Goal: Task Accomplishment & Management: Manage account settings

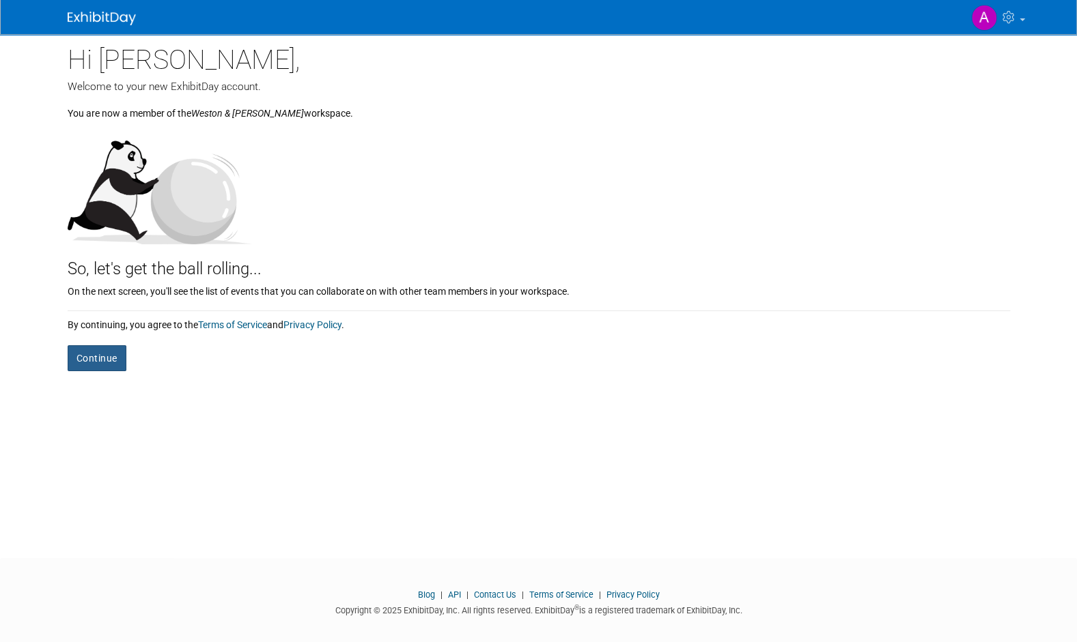
click at [106, 354] on button "Continue" at bounding box center [97, 358] width 59 height 26
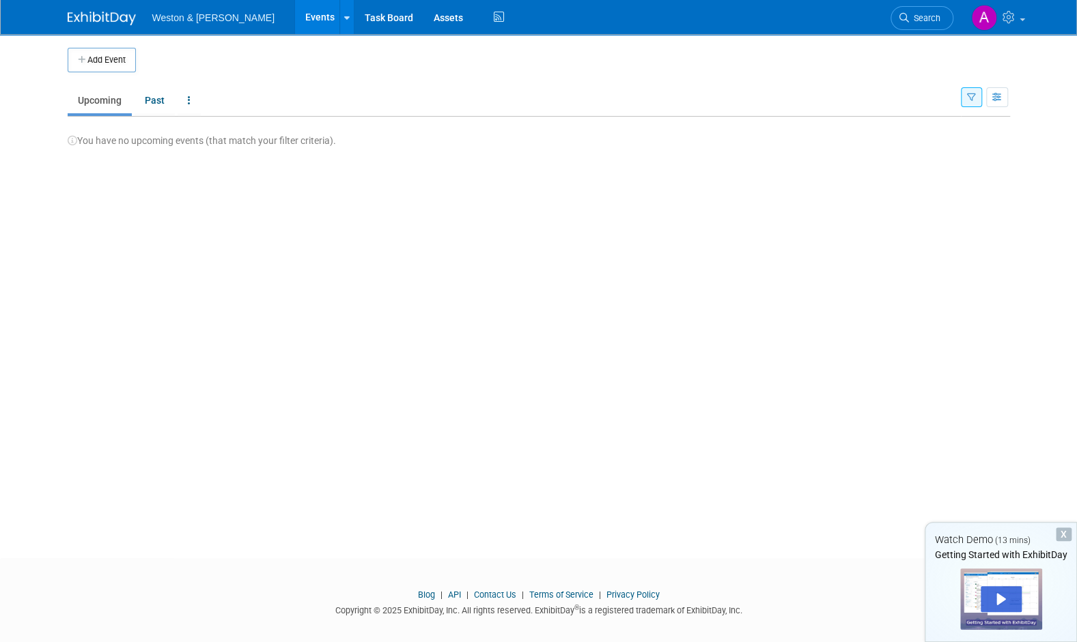
click at [1060, 535] on div "X" at bounding box center [1063, 535] width 16 height 14
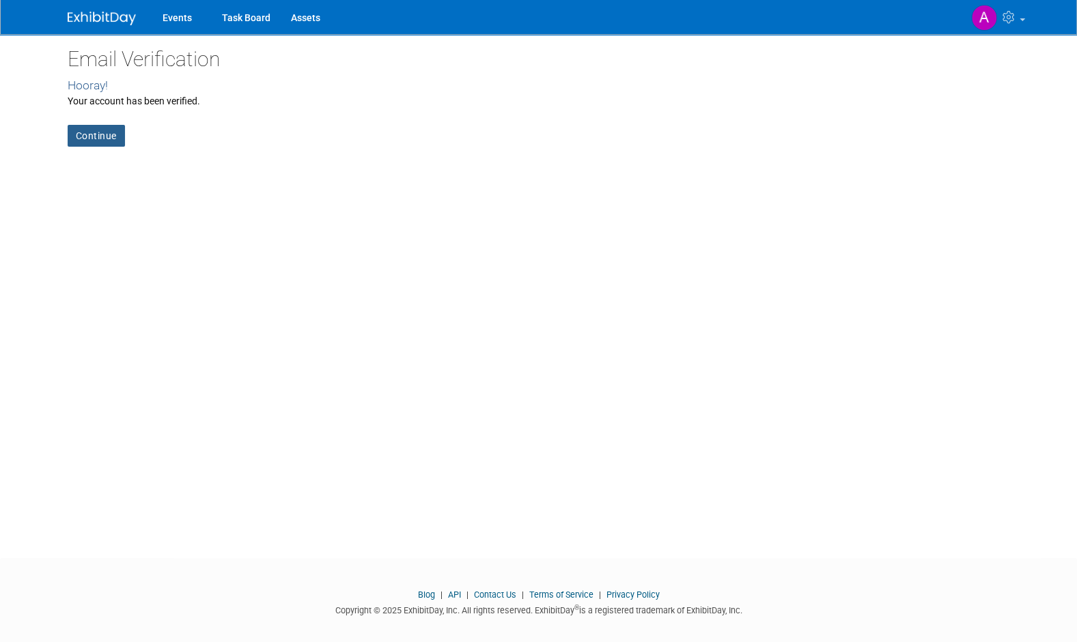
click at [109, 133] on link "Continue" at bounding box center [96, 136] width 57 height 22
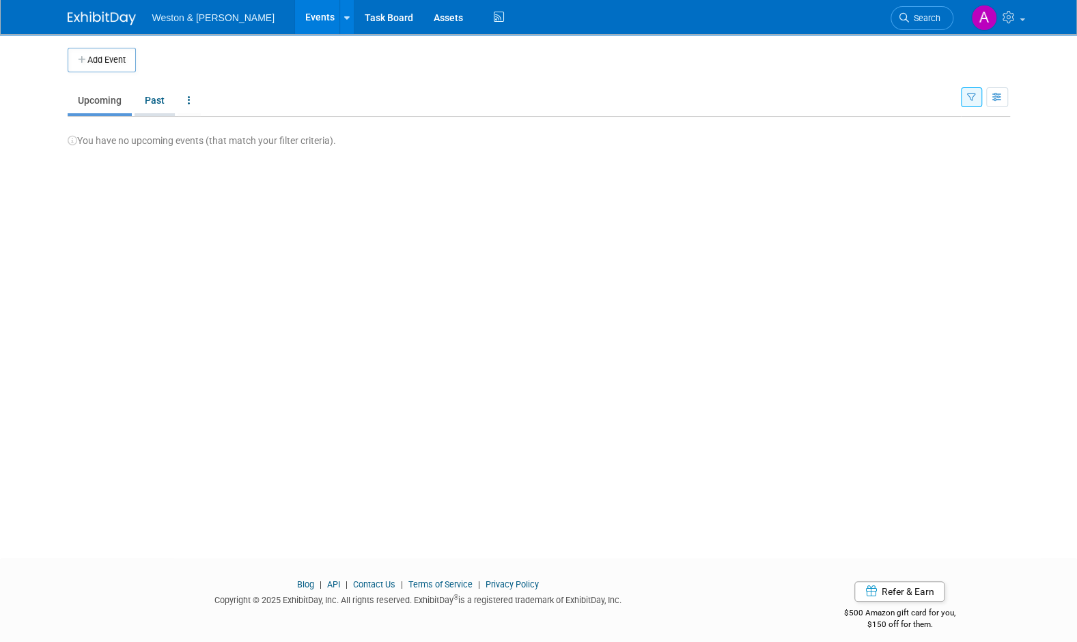
click at [157, 106] on link "Past" at bounding box center [154, 100] width 40 height 26
click at [106, 105] on link "Upcoming" at bounding box center [100, 100] width 64 height 26
